Goal: Navigation & Orientation: Find specific page/section

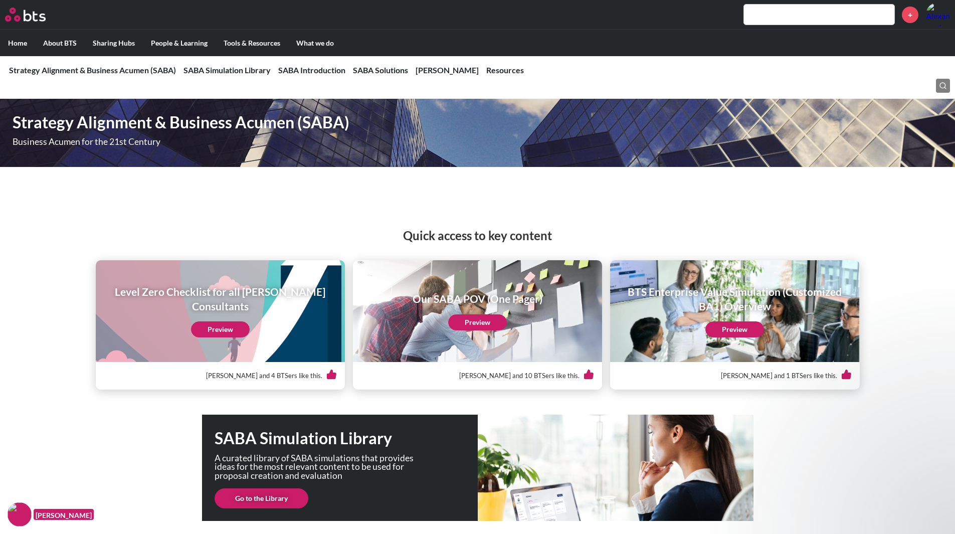
click at [527, 230] on h2 "Quick access to key content" at bounding box center [477, 235] width 955 height 17
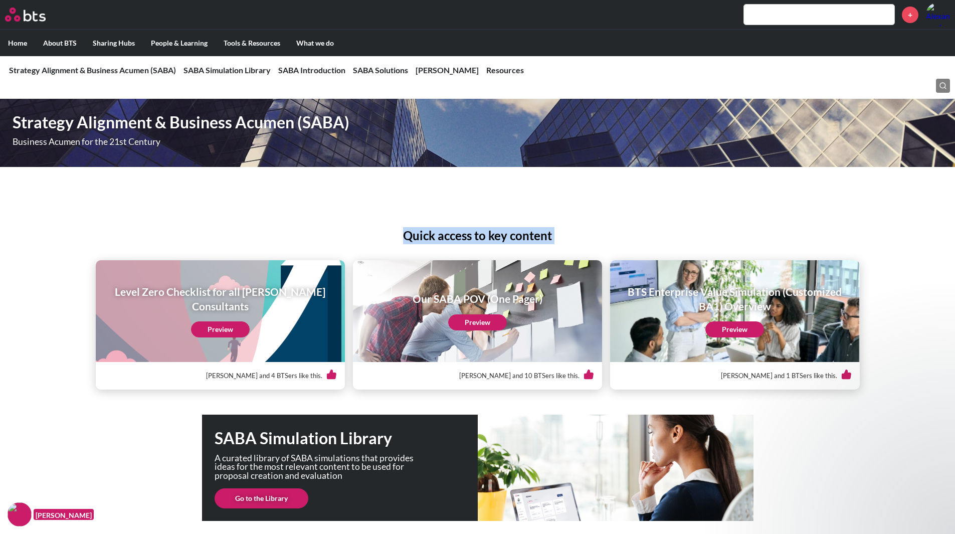
click at [527, 237] on h2 "Quick access to key content" at bounding box center [477, 235] width 955 height 17
click at [525, 240] on h2 "Quick access to key content" at bounding box center [477, 235] width 955 height 17
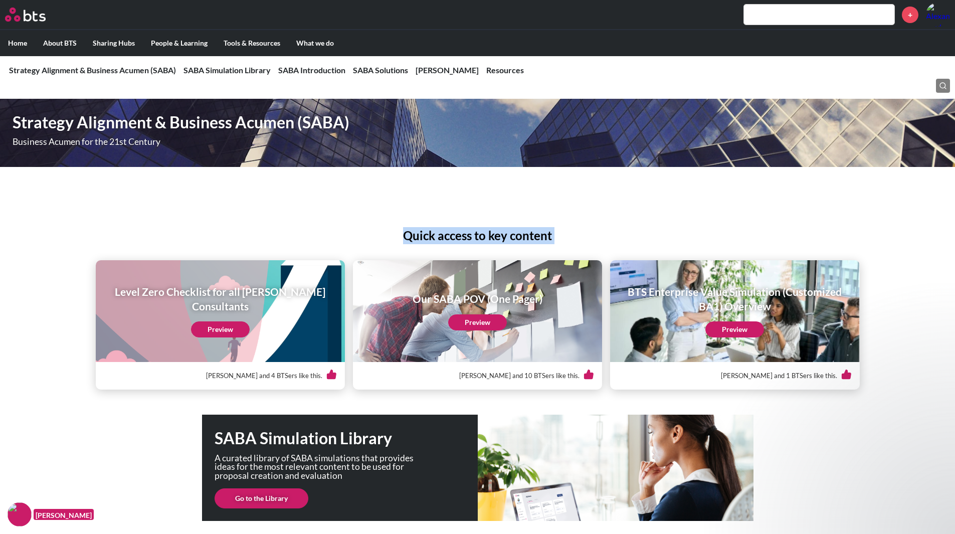
click at [525, 240] on h2 "Quick access to key content" at bounding box center [477, 235] width 955 height 17
click at [480, 233] on h2 "Quick access to key content" at bounding box center [477, 235] width 955 height 17
click at [477, 234] on h2 "Quick access to key content" at bounding box center [477, 235] width 955 height 17
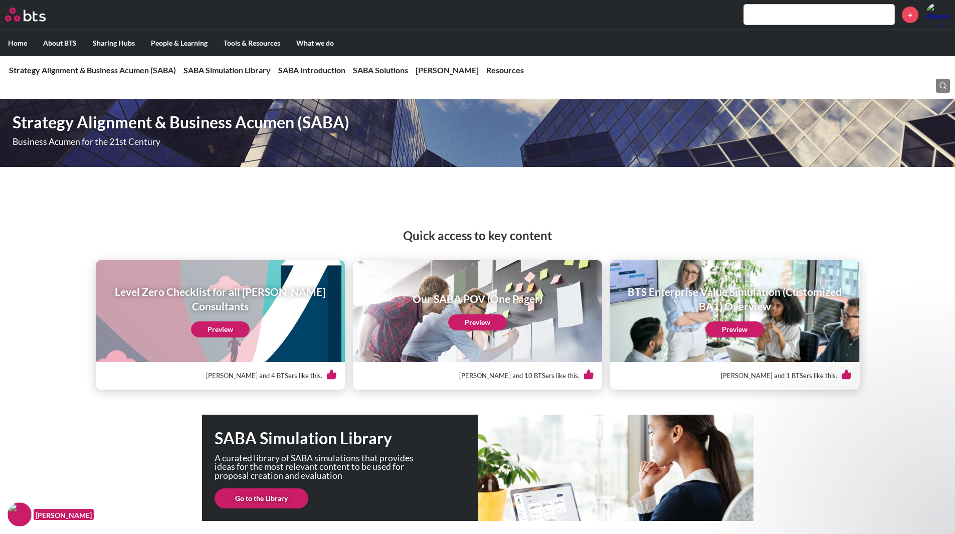
click at [475, 235] on h2 "Quick access to key content" at bounding box center [477, 235] width 955 height 17
click at [474, 235] on h2 "Quick access to key content" at bounding box center [477, 235] width 955 height 17
click at [472, 236] on h2 "Quick access to key content" at bounding box center [477, 235] width 955 height 17
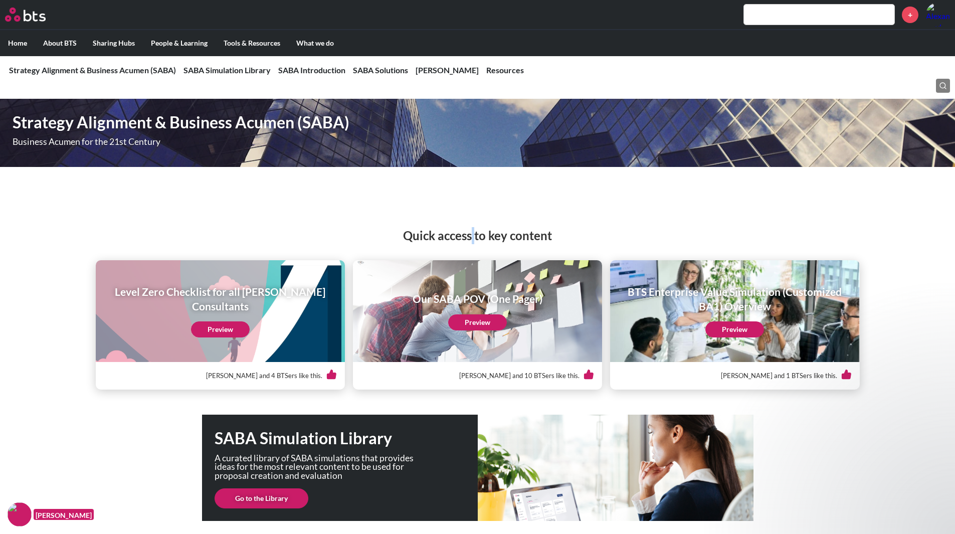
click at [474, 237] on h2 "Quick access to key content" at bounding box center [477, 235] width 955 height 17
click at [483, 234] on h2 "Quick access to key content" at bounding box center [477, 235] width 955 height 17
click at [488, 236] on h2 "Quick access to key content" at bounding box center [477, 235] width 955 height 17
